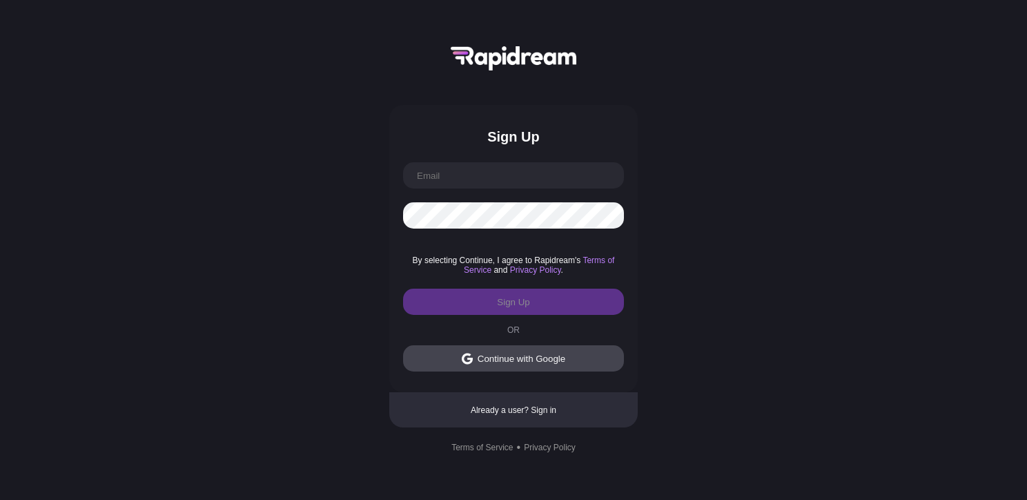
click at [555, 360] on div "Continue with Google" at bounding box center [522, 358] width 88 height 10
click at [569, 359] on button "Continue with Google" at bounding box center [513, 358] width 221 height 26
click at [518, 359] on div "Continue with Google" at bounding box center [522, 358] width 88 height 10
click at [511, 360] on div "Continue with Google" at bounding box center [522, 358] width 88 height 10
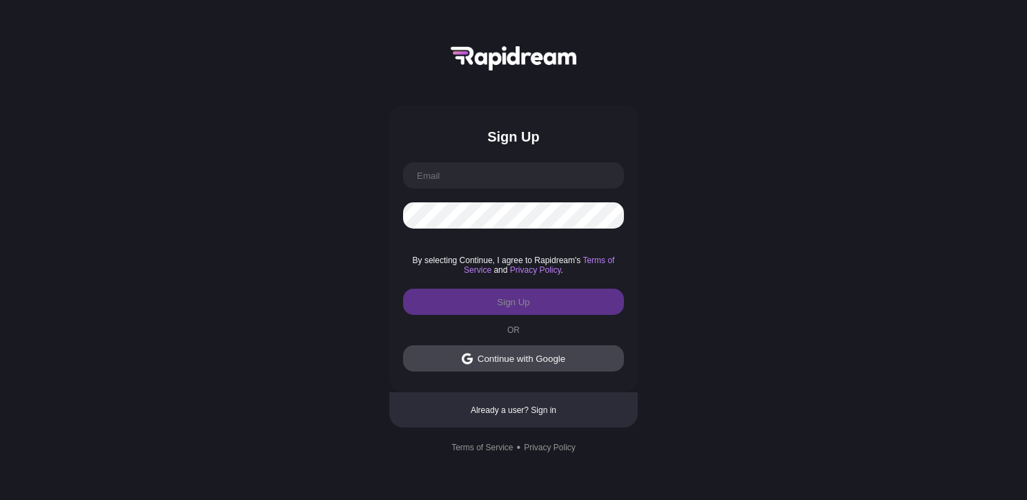
click at [464, 357] on img at bounding box center [467, 359] width 11 height 12
click at [543, 364] on div "Continue with Google" at bounding box center [522, 358] width 88 height 10
click at [474, 353] on button "Continue with Google" at bounding box center [513, 358] width 221 height 26
click at [472, 362] on img at bounding box center [467, 359] width 11 height 12
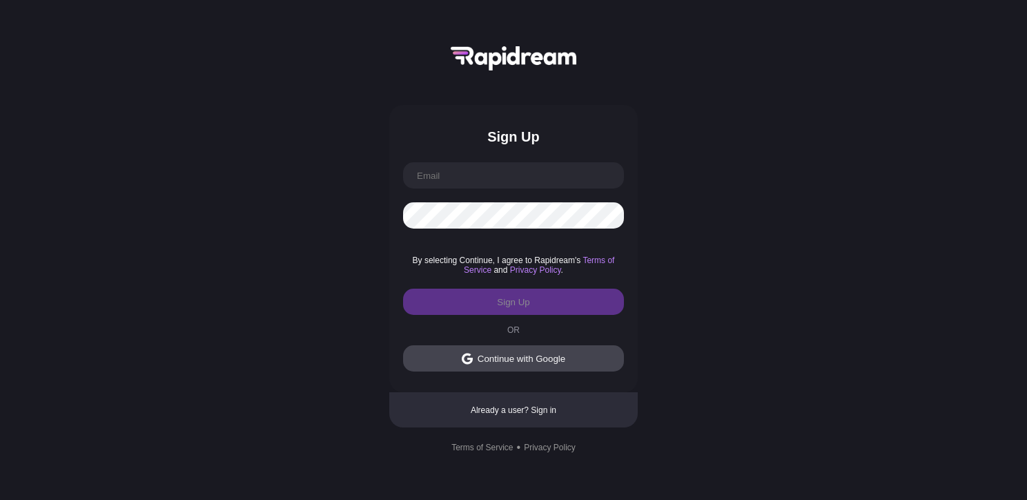
click at [482, 361] on div "Continue with Google" at bounding box center [522, 358] width 88 height 10
click at [475, 170] on input "text" at bounding box center [513, 175] width 221 height 26
type input "angelinagordienok@gmail.com"
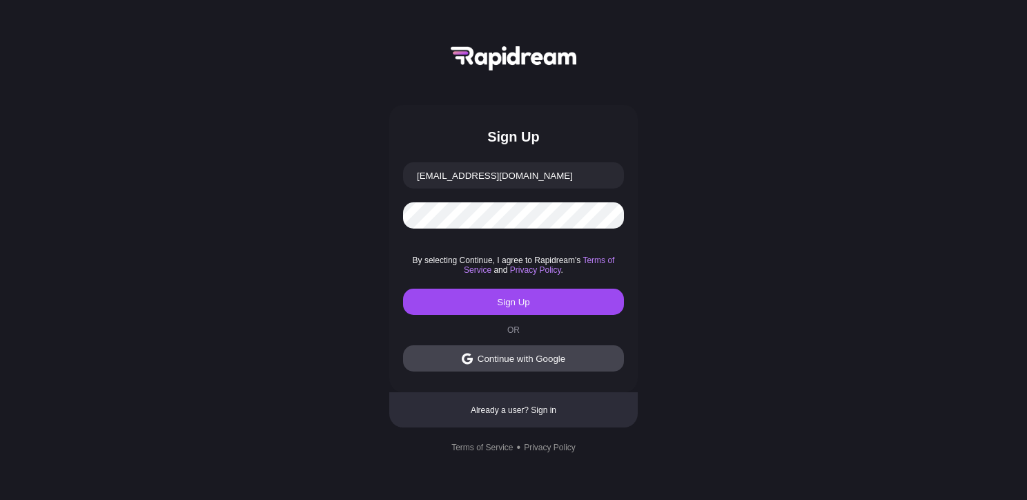
click at [519, 300] on button "Sign Up" at bounding box center [513, 301] width 221 height 26
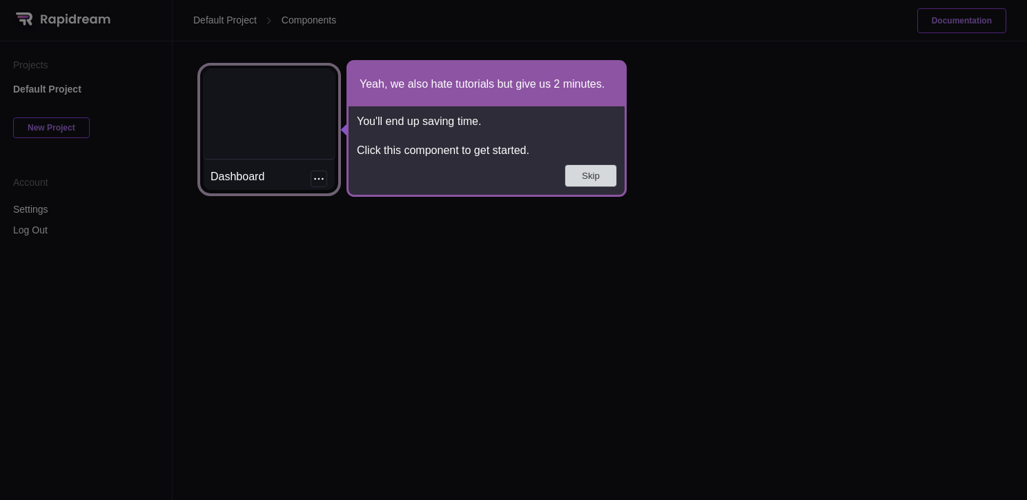
click at [578, 168] on button "Skip" at bounding box center [590, 175] width 51 height 21
click at [304, 157] on div at bounding box center [269, 114] width 131 height 90
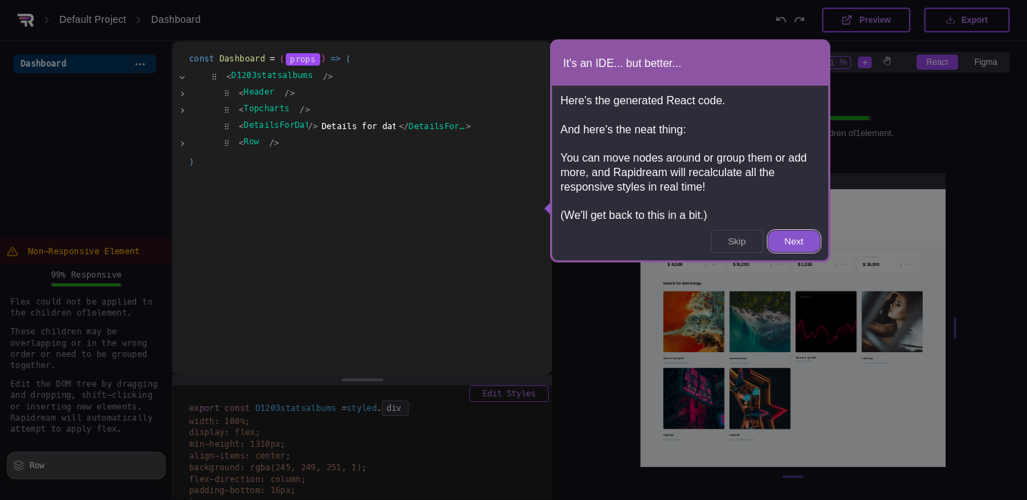
click at [789, 243] on button "Next" at bounding box center [794, 240] width 52 height 21
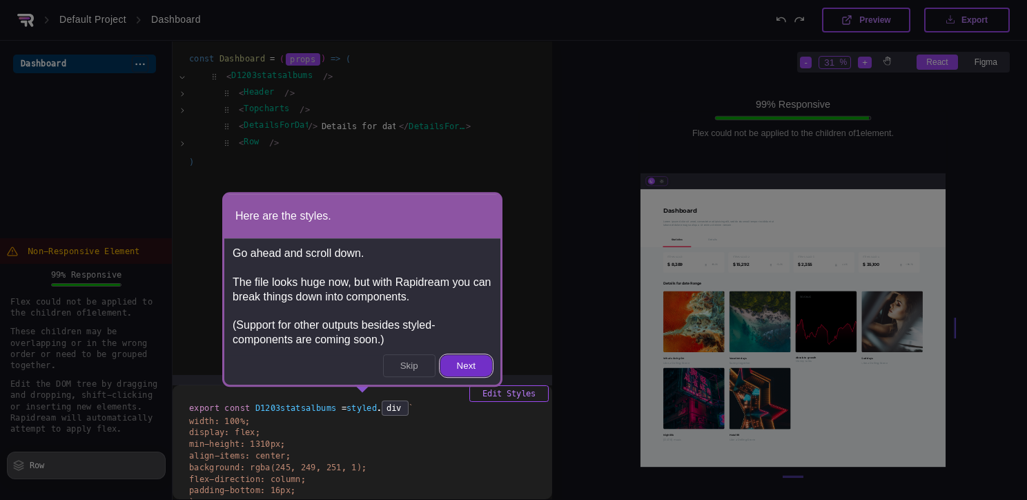
click at [463, 362] on button "Next" at bounding box center [466, 365] width 52 height 21
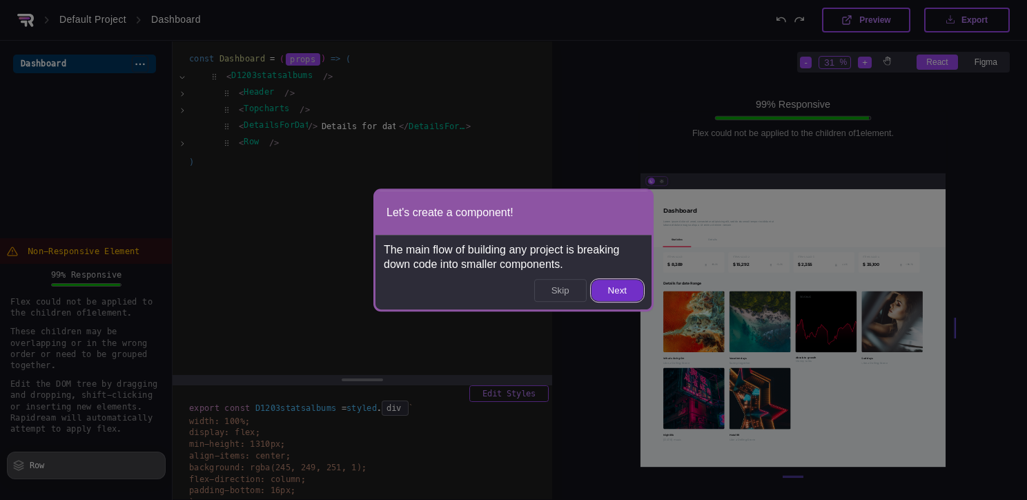
click at [619, 293] on button "Next" at bounding box center [617, 289] width 52 height 21
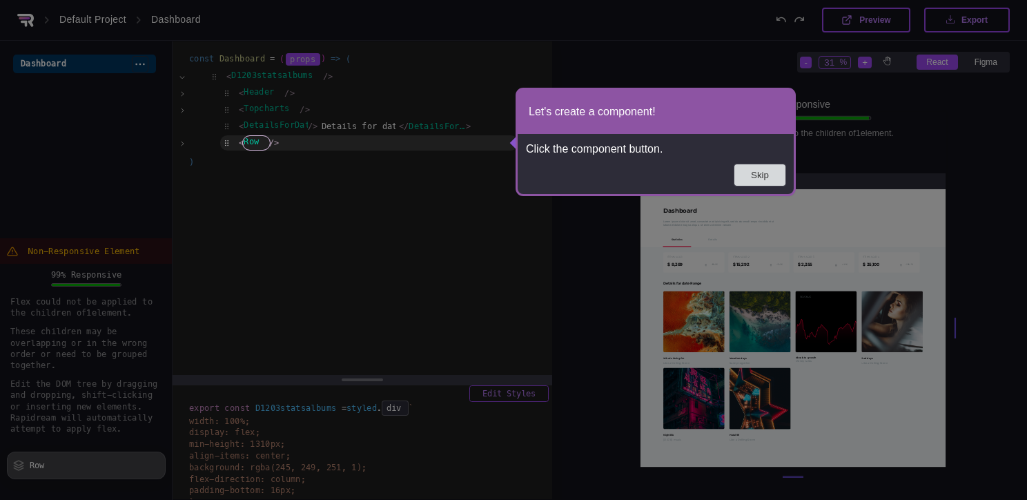
click at [777, 173] on button "Skip" at bounding box center [759, 174] width 51 height 21
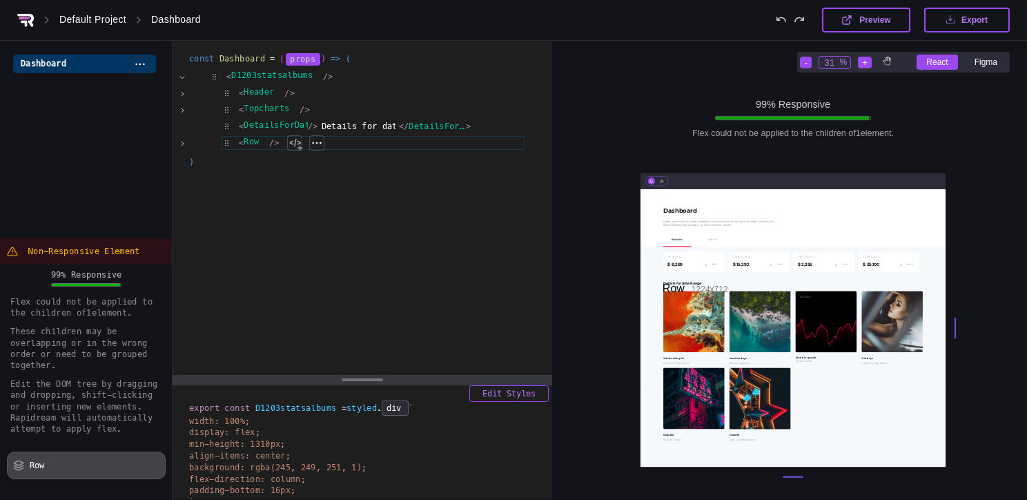
click at [256, 141] on div "< Row /> Extract as New Component of Project Assign to Existing Component of Pr…" at bounding box center [372, 142] width 305 height 15
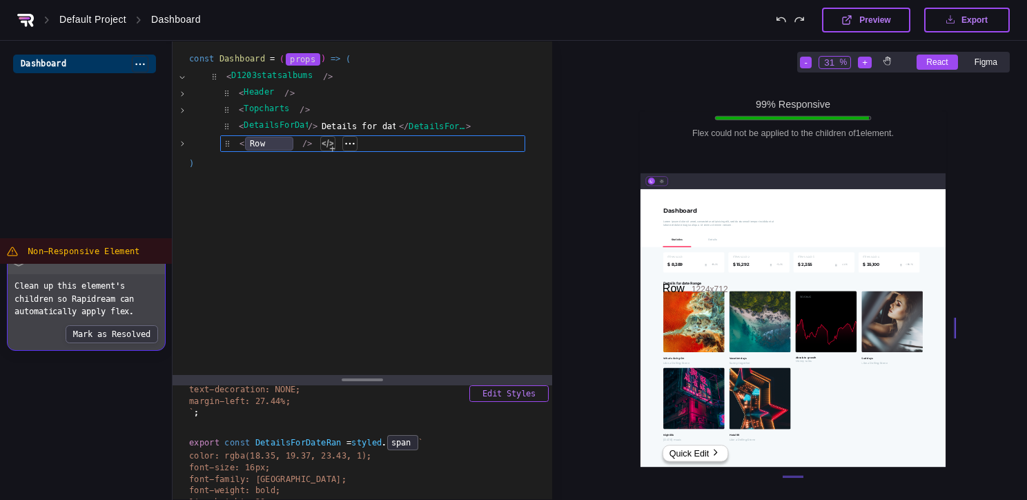
scroll to position [5476, 0]
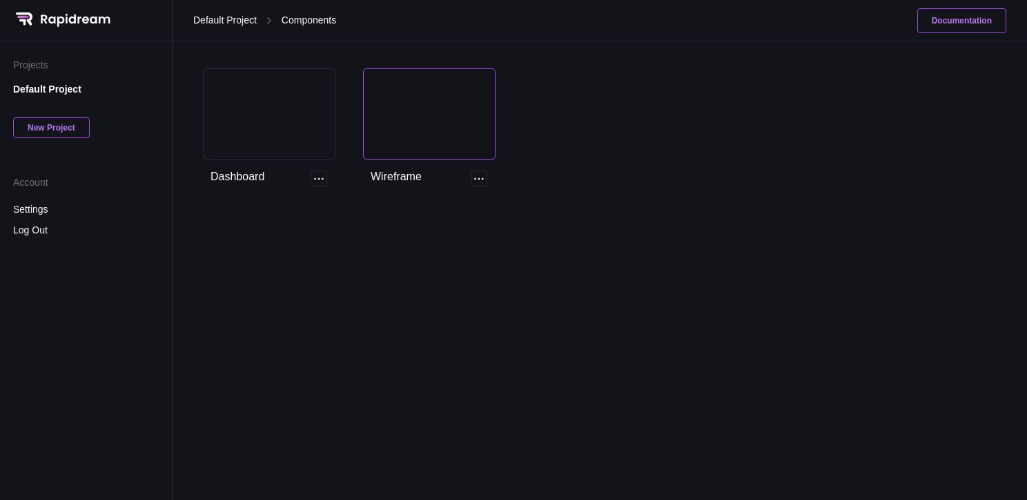
click at [440, 126] on div at bounding box center [429, 114] width 131 height 90
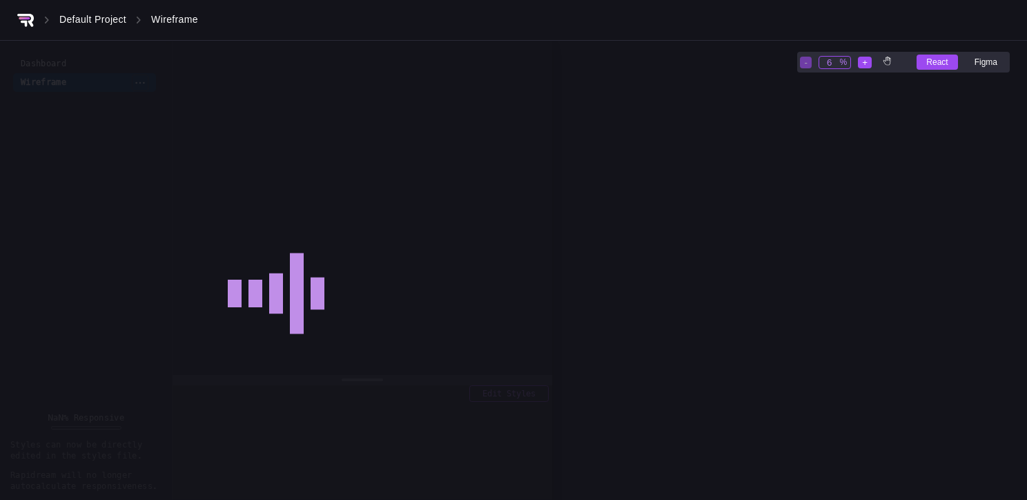
scroll to position [10880, 1774]
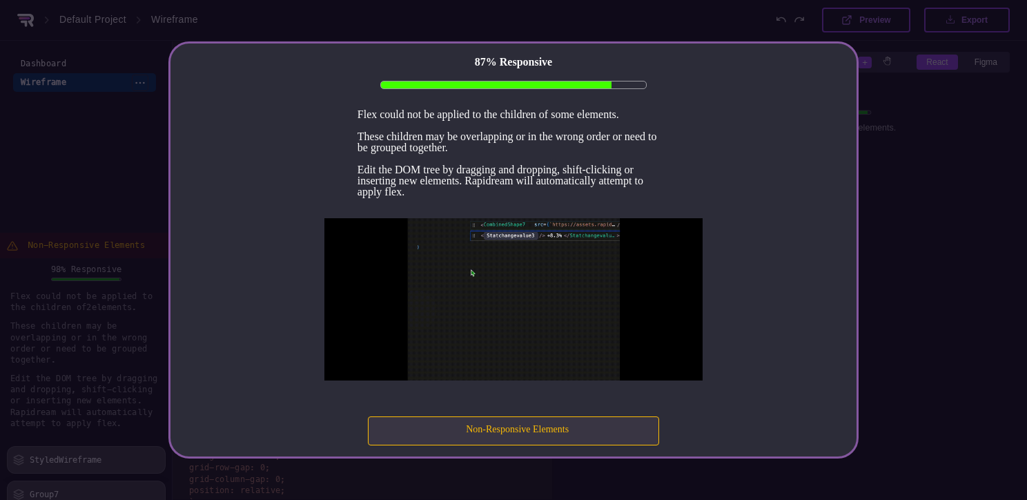
click at [545, 433] on span "Non-Responsive Elements" at bounding box center [517, 429] width 103 height 11
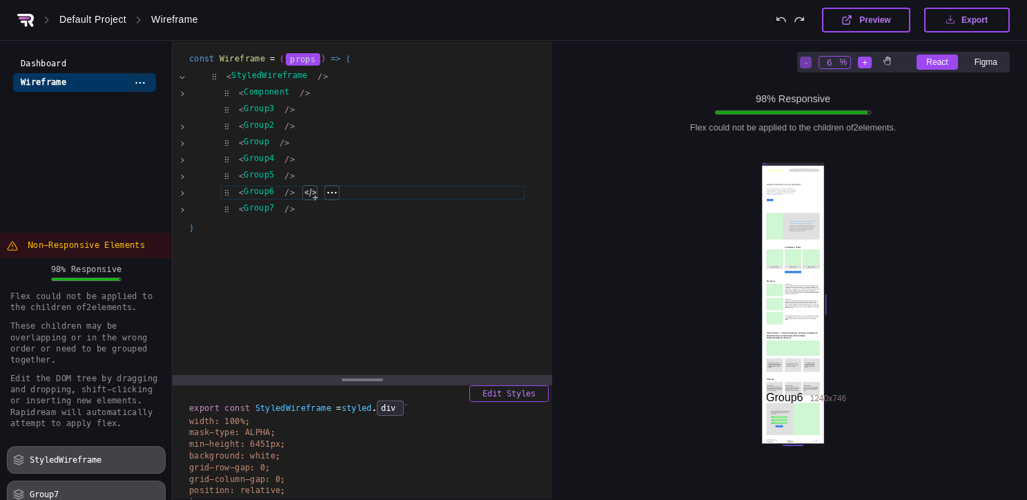
click at [251, 189] on div "< Group6 /> Extract as New Component of Project Assign to Existing Component of…" at bounding box center [372, 192] width 305 height 15
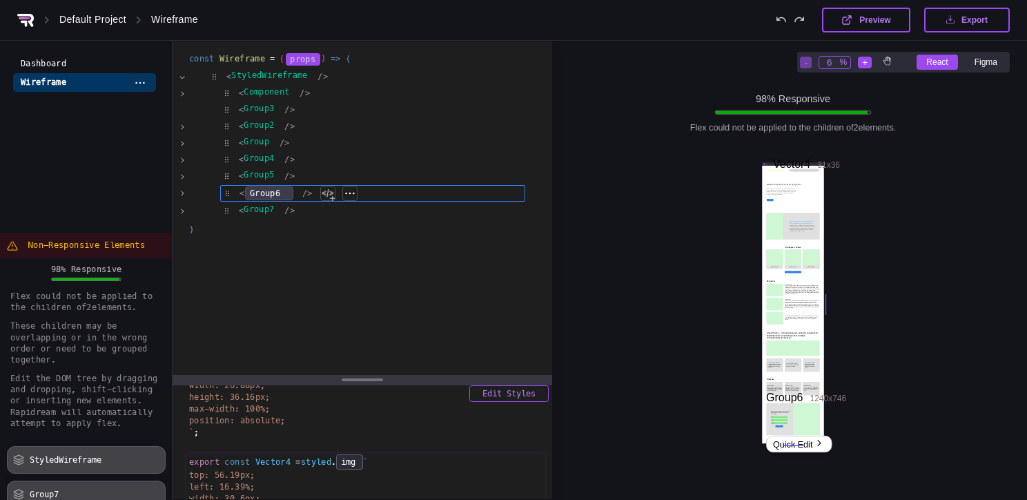
scroll to position [3774, 0]
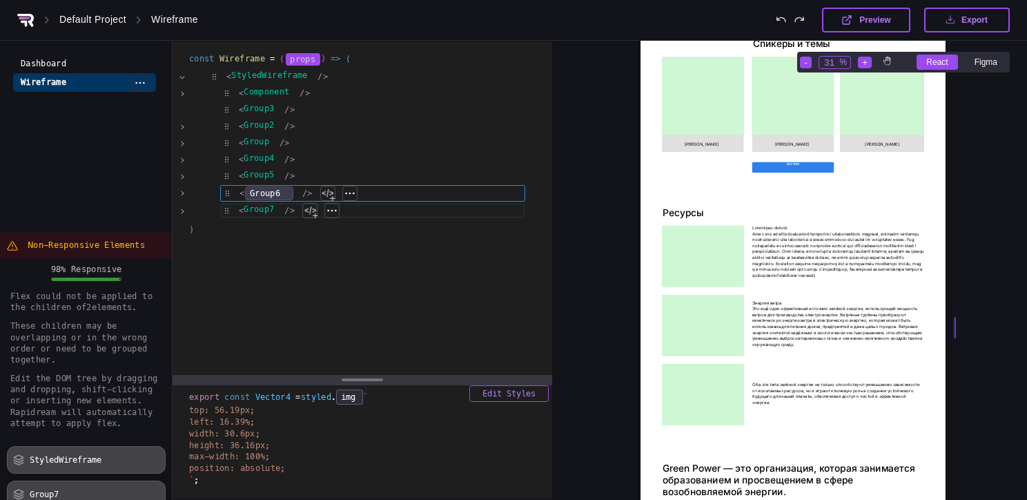
drag, startPoint x: 796, startPoint y: 442, endPoint x: 784, endPoint y: 238, distance: 204.0
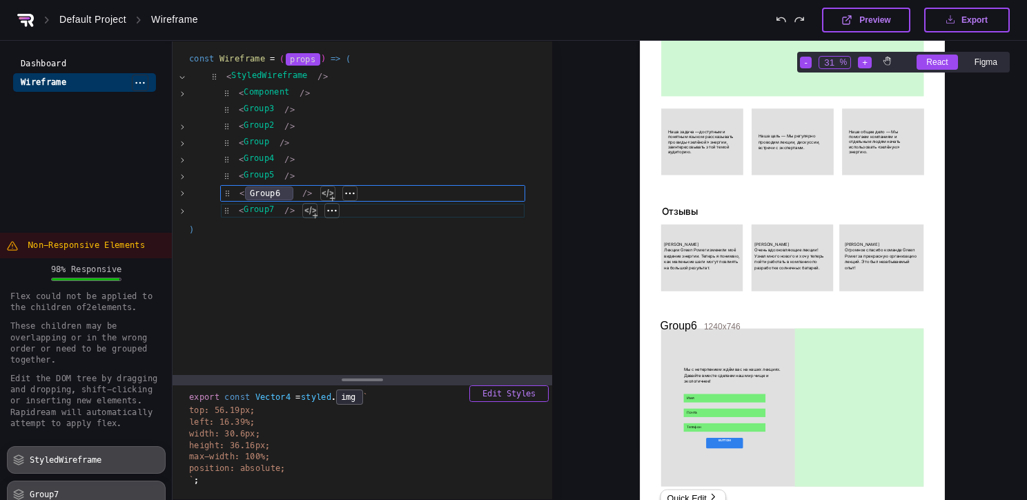
scroll to position [11501, 378]
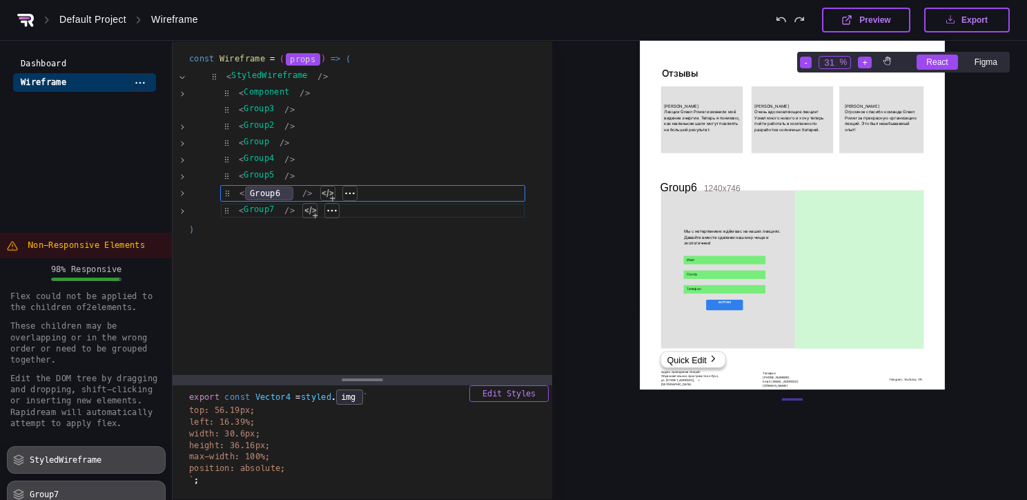
click at [700, 359] on div "Quick Edit" at bounding box center [693, 359] width 66 height 17
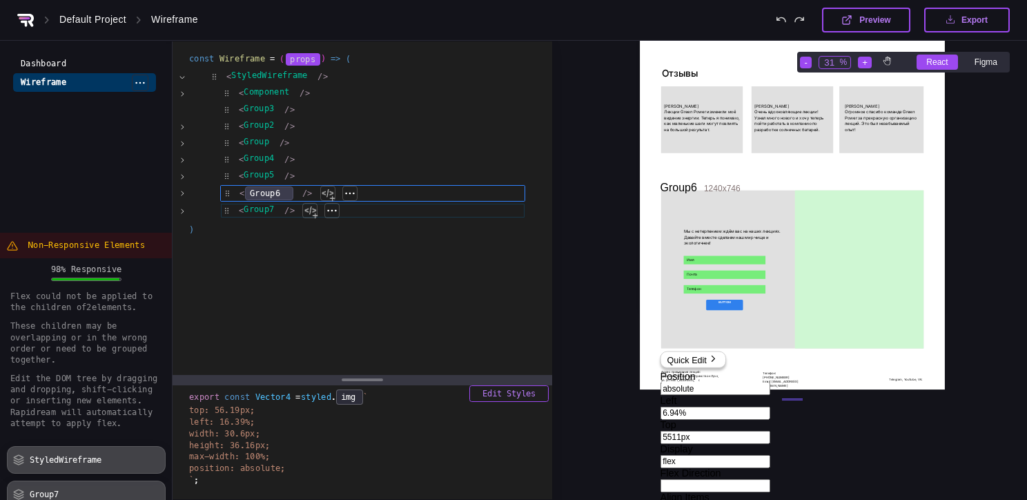
click at [701, 351] on div "Quick Edit" at bounding box center [693, 359] width 66 height 17
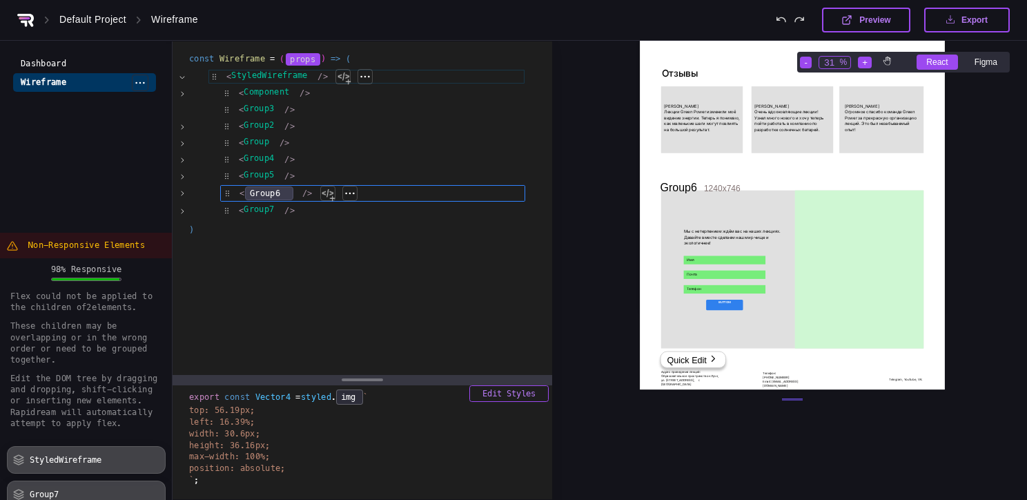
click at [291, 75] on div "< StyledWireframe /> Extract as New Component of Project Assign to Existing Com…" at bounding box center [366, 76] width 317 height 15
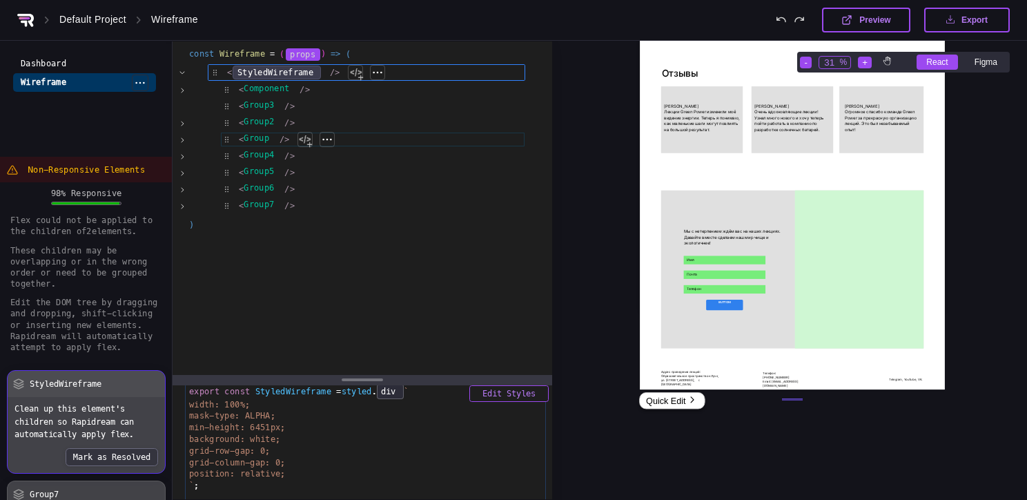
scroll to position [0, 0]
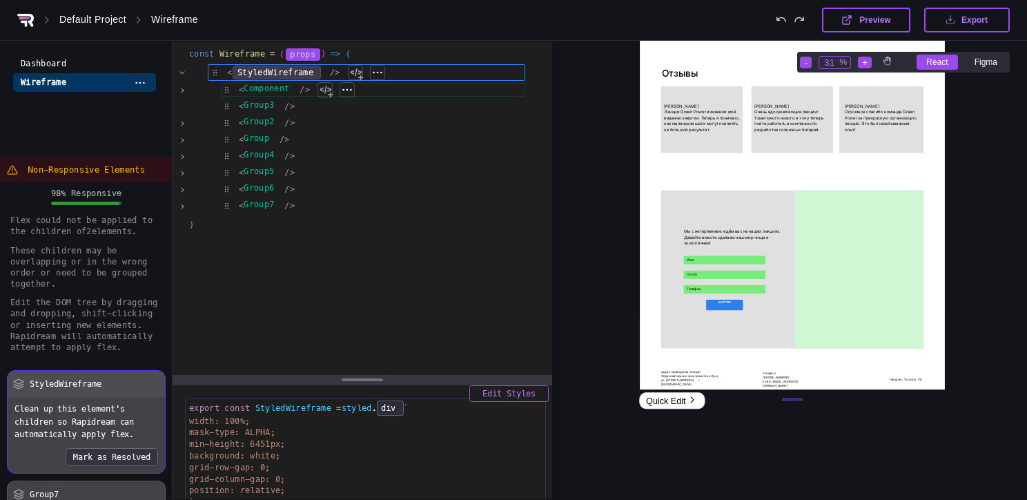
click at [247, 84] on div "< Component /> Extract as New Component of Project Assign to Existing Component…" at bounding box center [372, 89] width 305 height 15
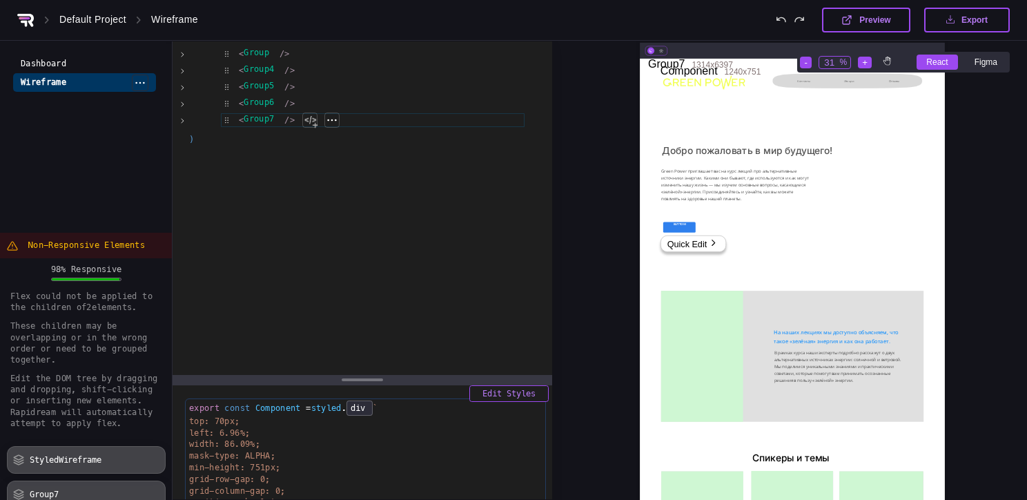
scroll to position [10258, 378]
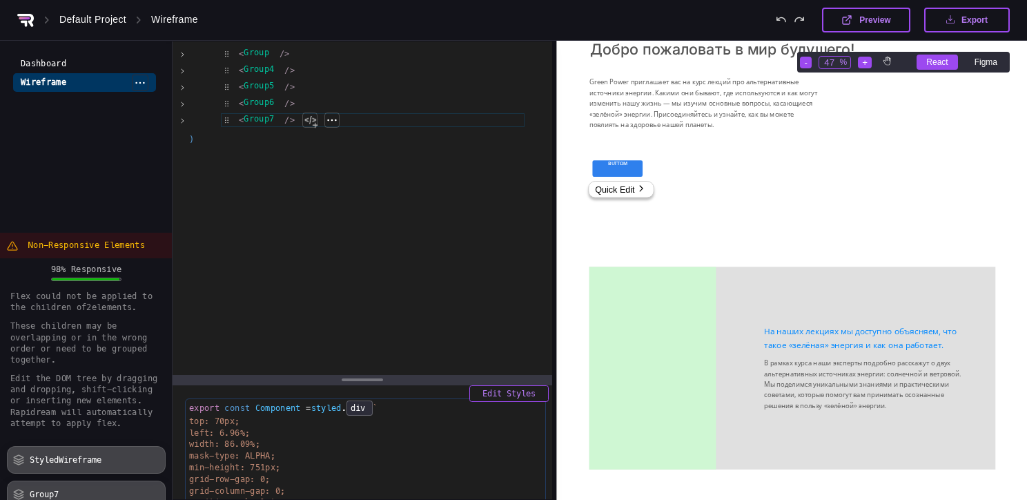
type input "56"
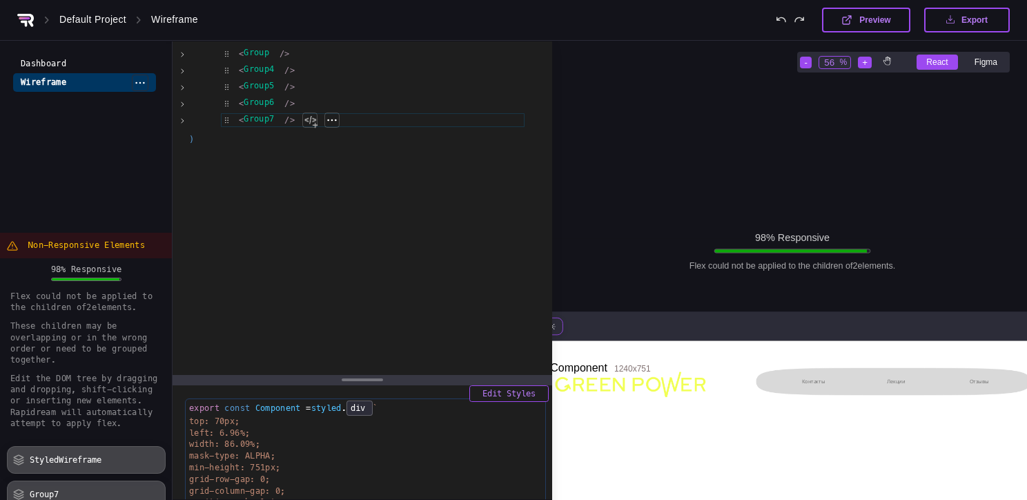
scroll to position [9706, 378]
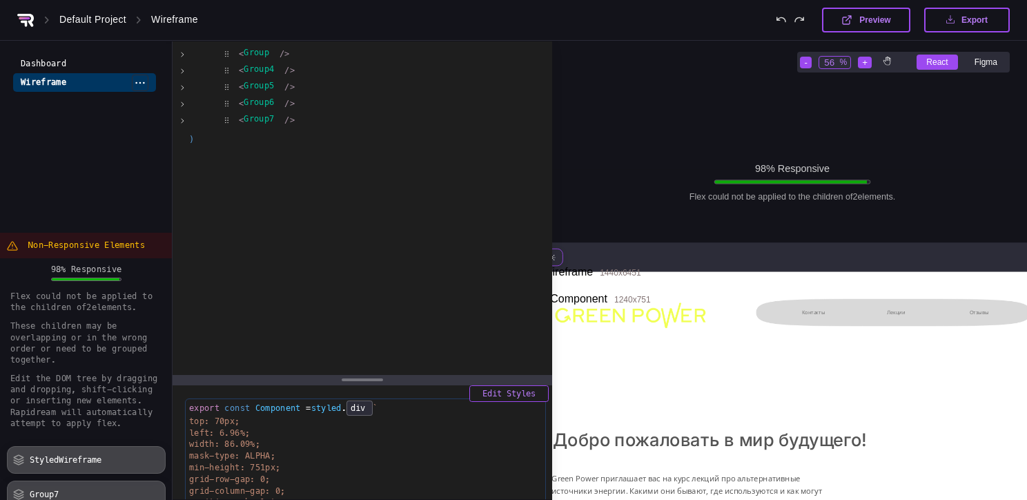
drag, startPoint x: 621, startPoint y: 300, endPoint x: 687, endPoint y: 284, distance: 68.1
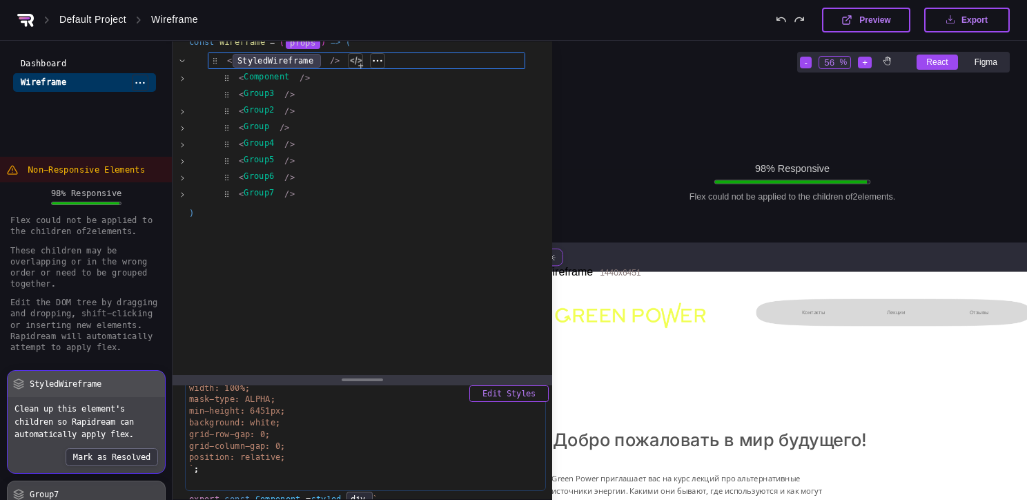
scroll to position [5, 0]
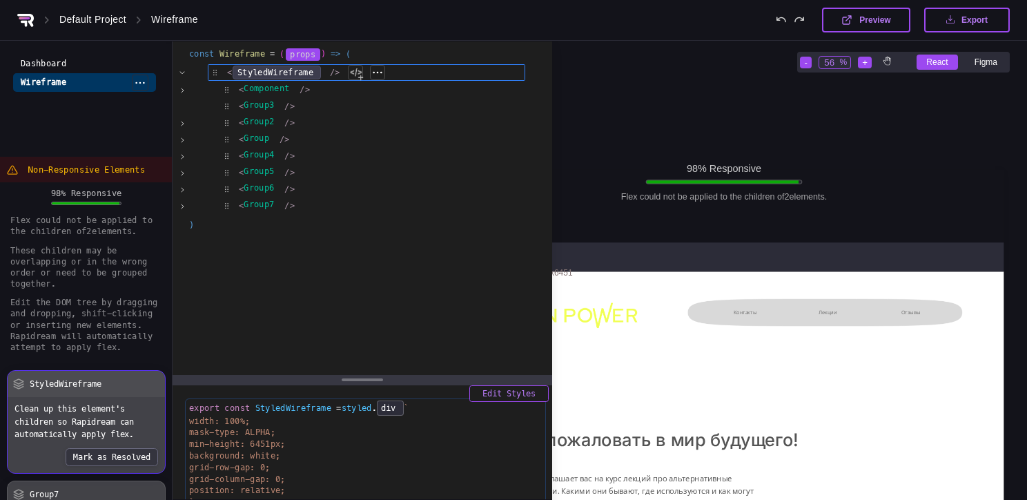
drag, startPoint x: 634, startPoint y: 207, endPoint x: 718, endPoint y: 199, distance: 83.9
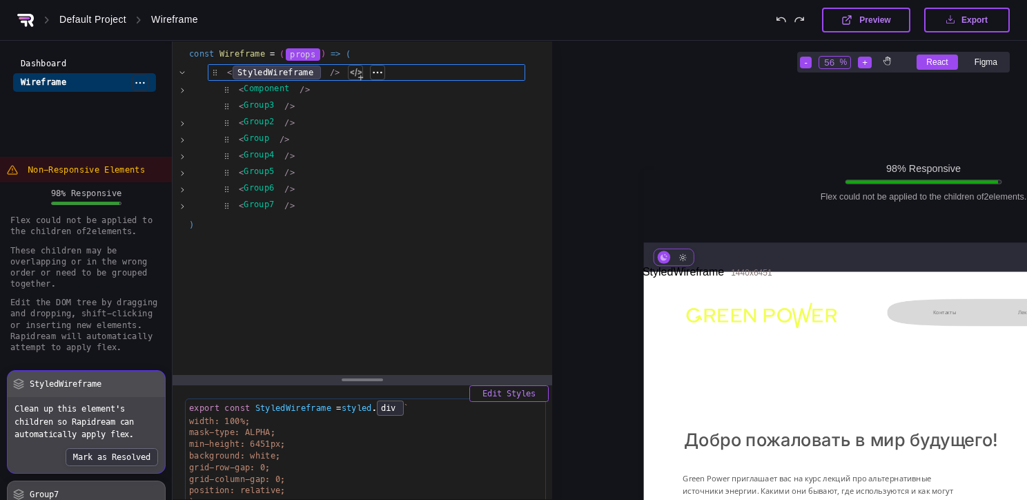
drag, startPoint x: 614, startPoint y: 236, endPoint x: 544, endPoint y: 235, distance: 69.7
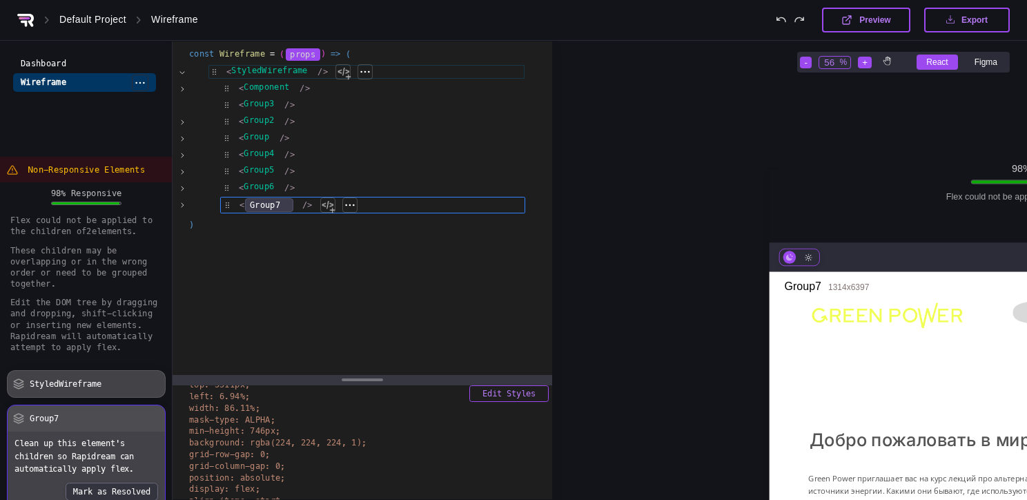
scroll to position [2838, 0]
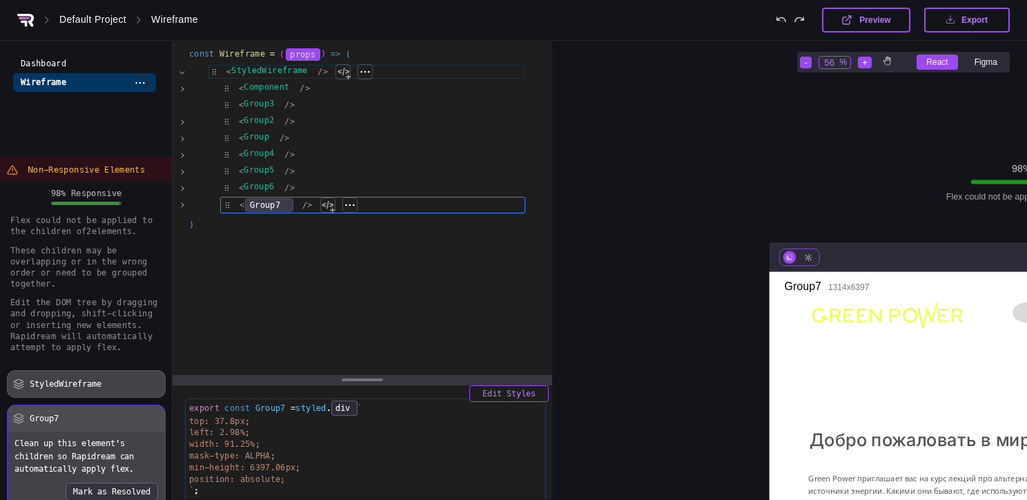
click at [786, 253] on icon at bounding box center [789, 256] width 7 height 7
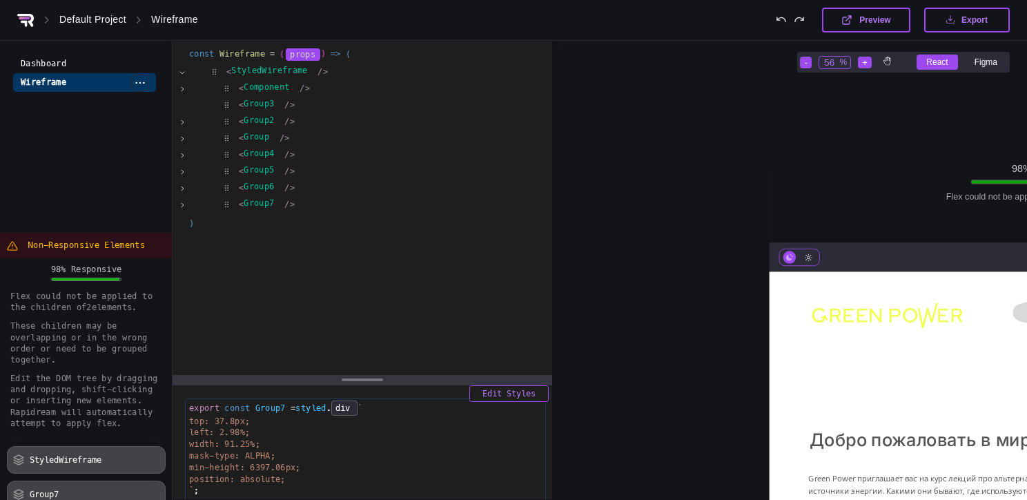
click at [805, 256] on icon at bounding box center [809, 257] width 8 height 8
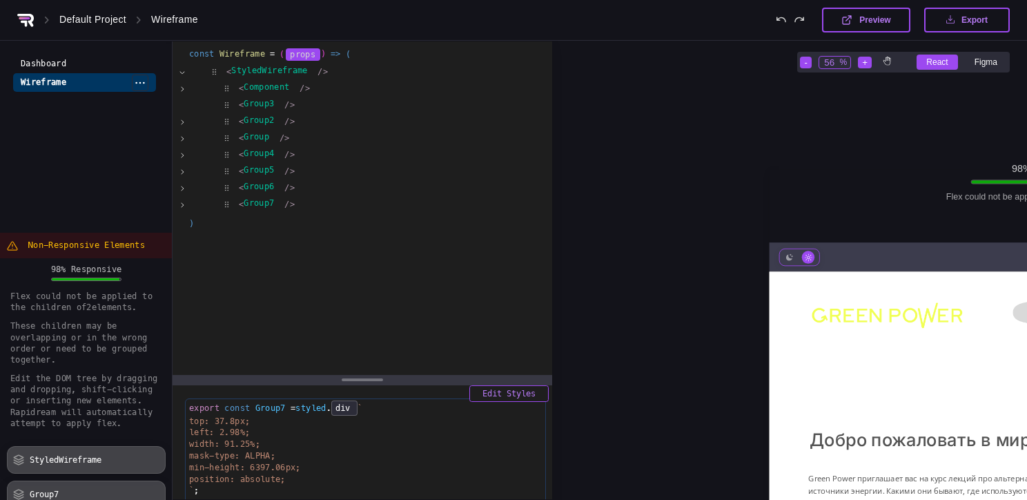
click at [788, 257] on icon at bounding box center [789, 256] width 7 height 7
